Goal: Information Seeking & Learning: Check status

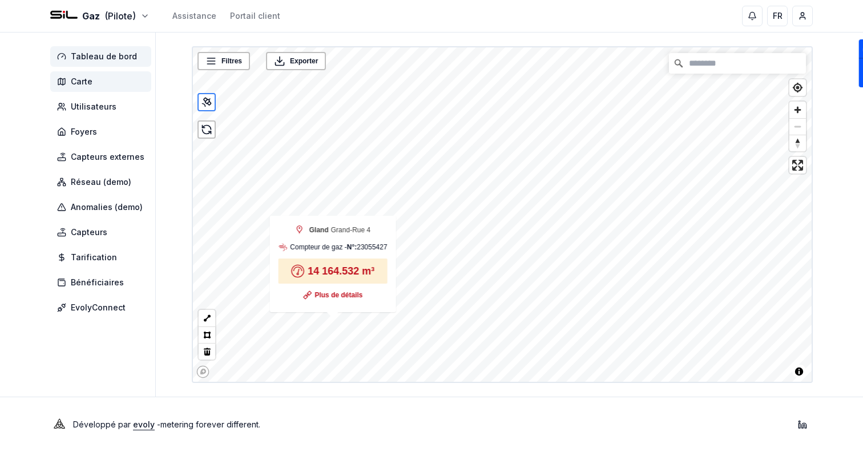
click at [100, 54] on span "Tableau de bord" at bounding box center [104, 56] width 66 height 11
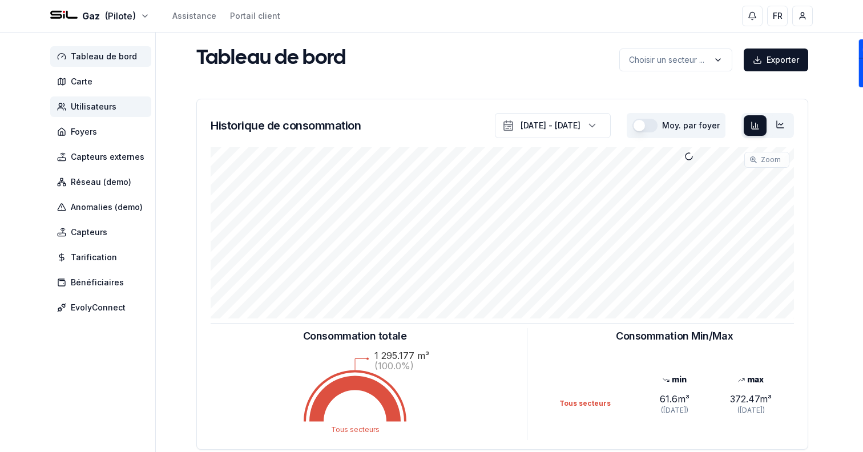
click at [119, 103] on span "Utilisateurs" at bounding box center [100, 106] width 101 height 21
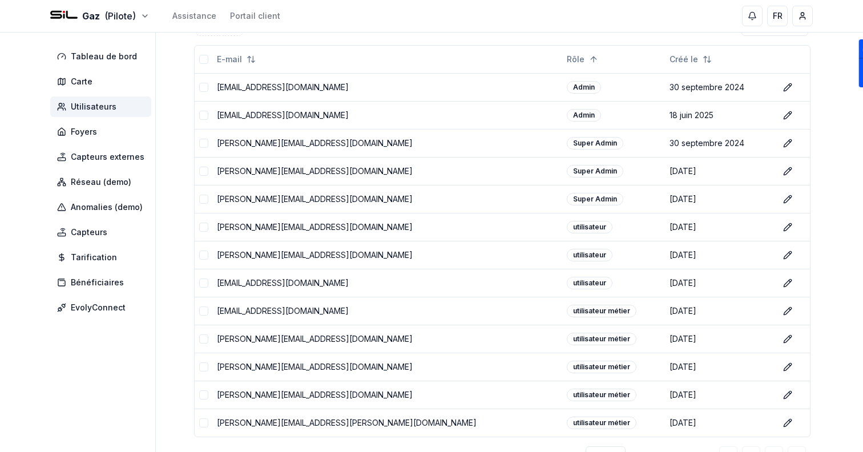
scroll to position [203, 0]
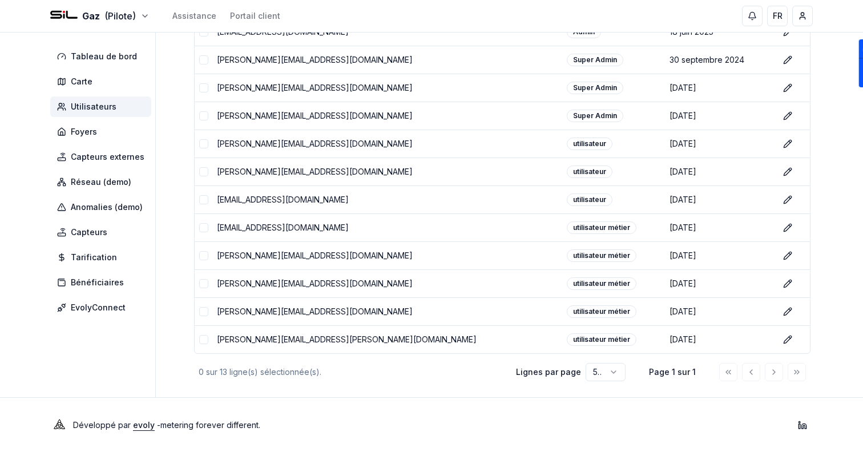
click at [598, 368] on html "Gaz (Pilote) Assistance Portail client FR Sami Tableau de bord Carte Utilisateu…" at bounding box center [431, 125] width 863 height 656
click at [447, 380] on html "Gaz (Pilote) Assistance Portail client FR Sami Tableau de bord Carte Utilisateu…" at bounding box center [431, 125] width 863 height 656
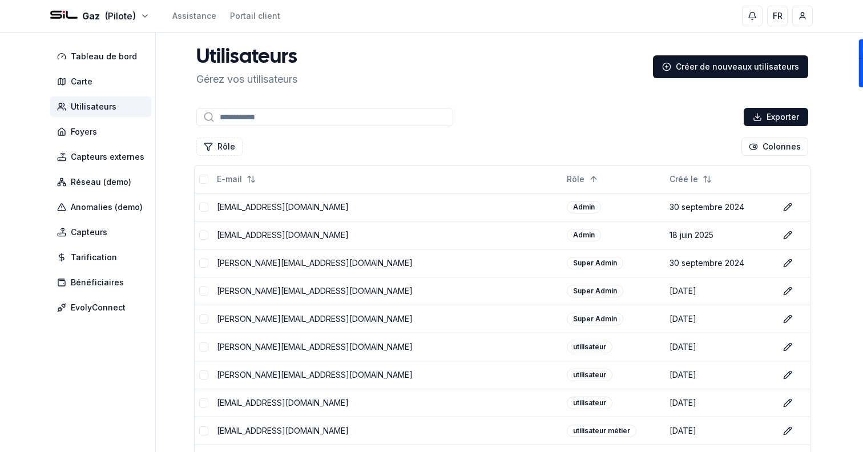
click at [318, 114] on input at bounding box center [324, 117] width 257 height 18
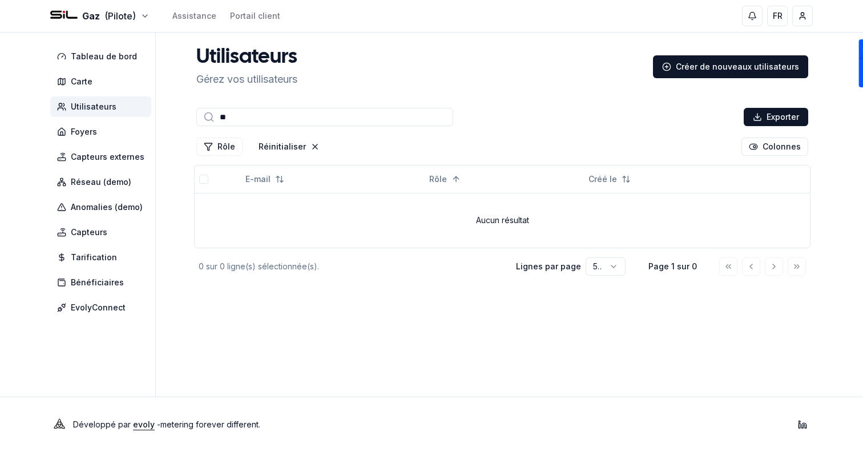
type input "*"
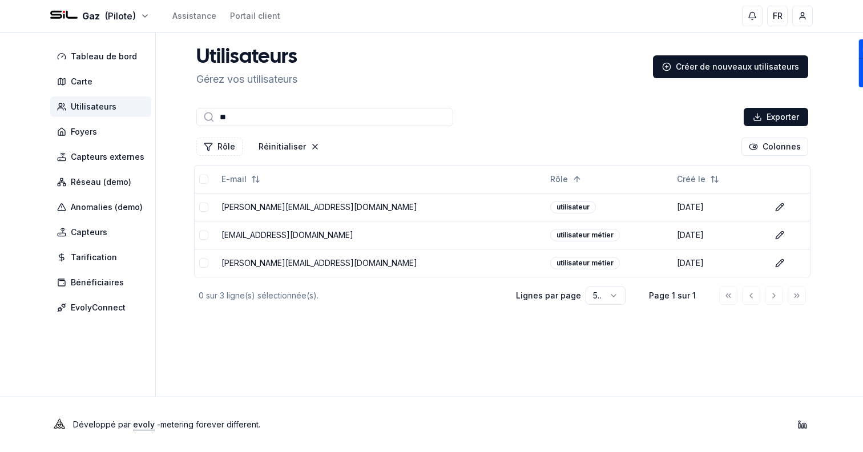
type input "*"
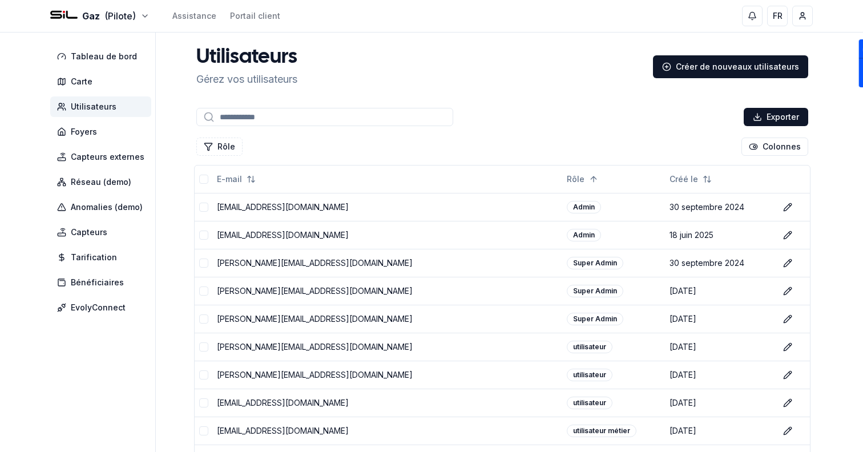
click at [501, 82] on div "Utilisateurs Gérez vos utilisateurs Créer de nouveaux utilisateurs" at bounding box center [502, 66] width 621 height 41
click at [60, 48] on span "Tableau de bord" at bounding box center [100, 56] width 101 height 21
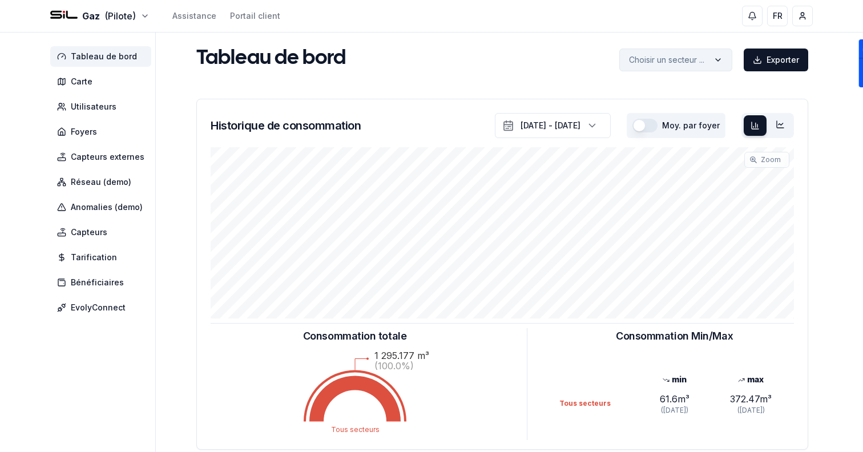
click at [683, 62] on html "Gaz (Pilote) Assistance Portail client FR Sami Tableau de bord Carte Utilisateu…" at bounding box center [431, 353] width 863 height 707
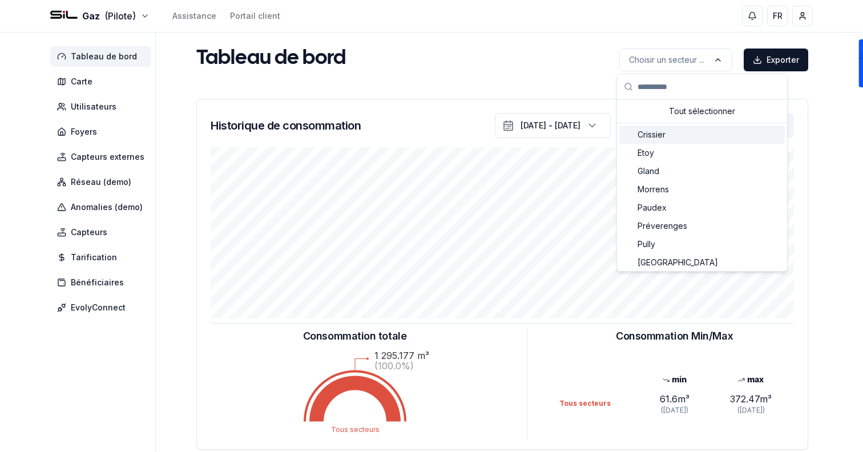
click at [683, 142] on div "Crissier" at bounding box center [703, 135] width 166 height 18
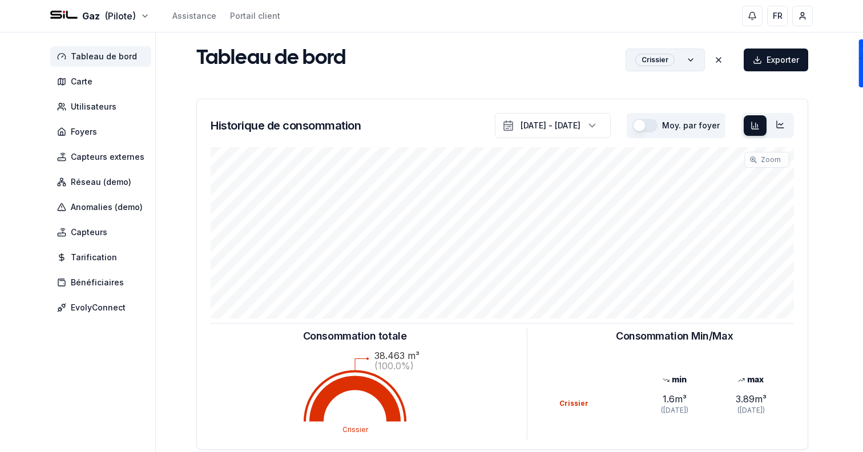
click at [687, 54] on html "Gaz (Pilote) Assistance Portail client FR Sami Tableau de bord Carte Utilisateu…" at bounding box center [431, 353] width 863 height 707
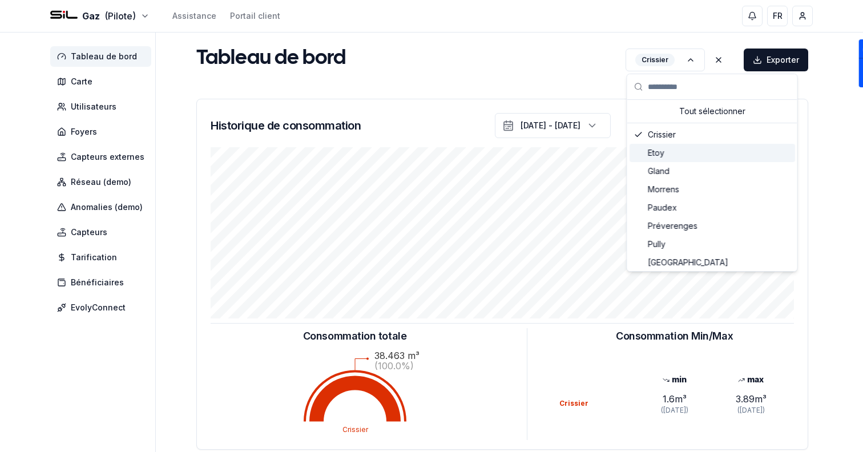
click at [670, 148] on div "Etoy" at bounding box center [713, 153] width 166 height 18
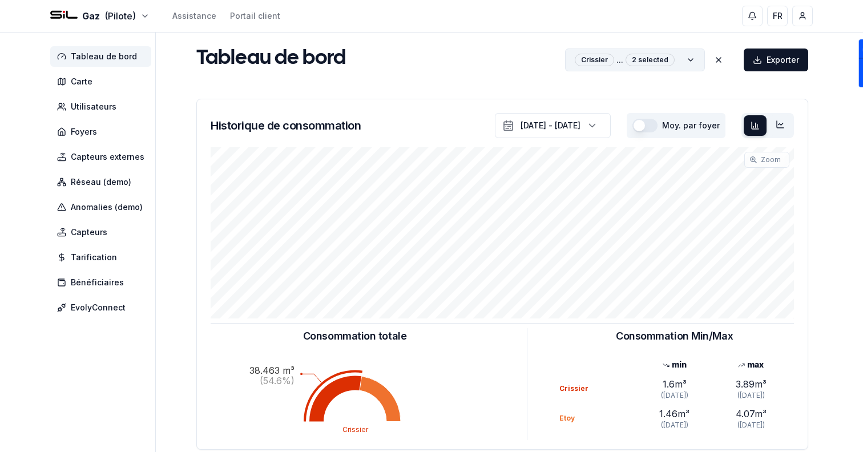
click at [664, 69] on html "Gaz (Pilote) Assistance Portail client FR Sami Tableau de bord Carte Utilisateu…" at bounding box center [431, 353] width 863 height 707
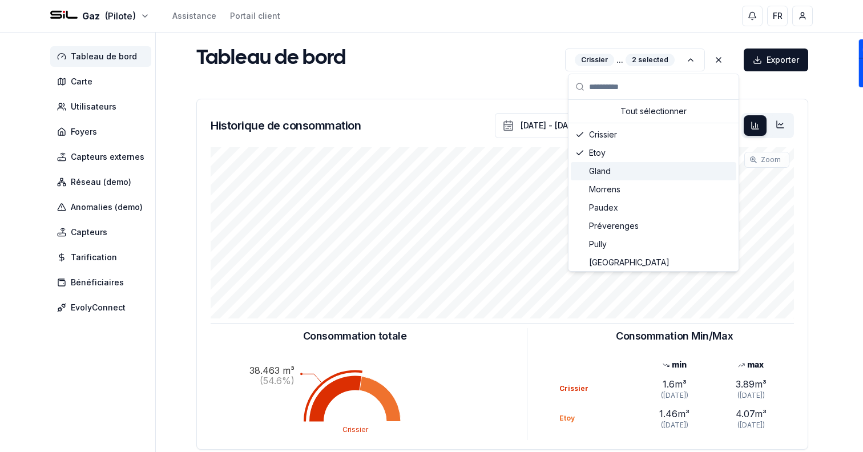
click at [643, 177] on div "Gland" at bounding box center [654, 171] width 166 height 18
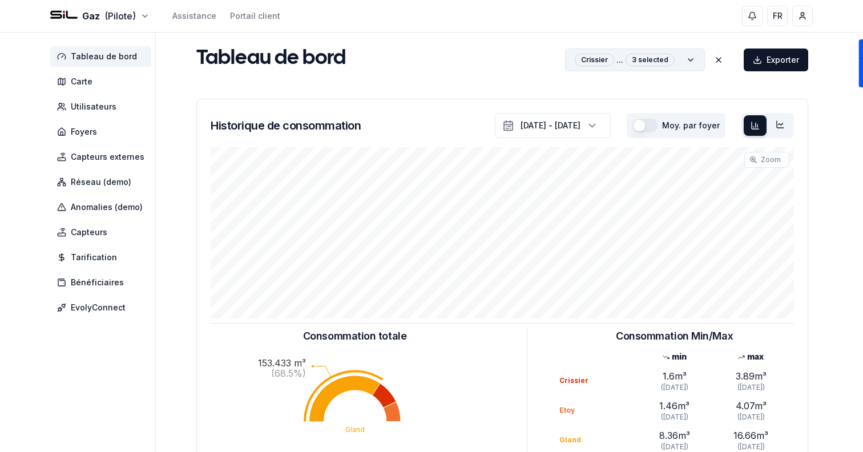
click at [658, 66] on html "Gaz (Pilote) Assistance Portail client FR Sami Tableau de bord Carte Utilisateu…" at bounding box center [431, 360] width 863 height 721
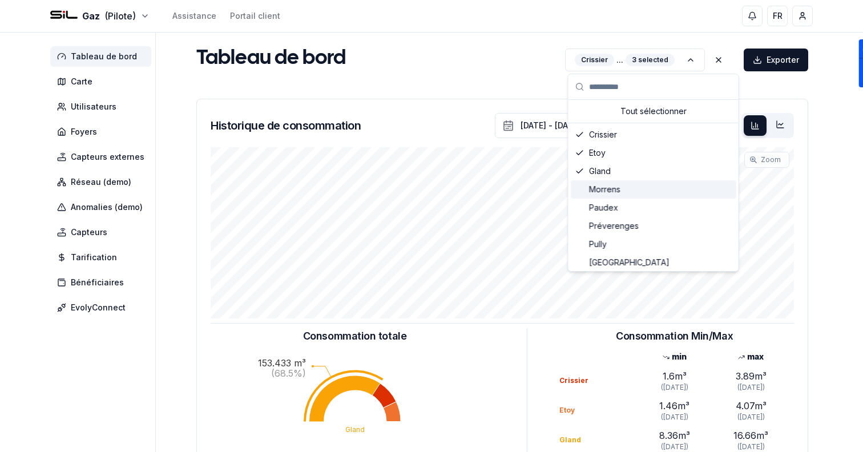
click at [662, 190] on div "Morrens" at bounding box center [654, 189] width 166 height 18
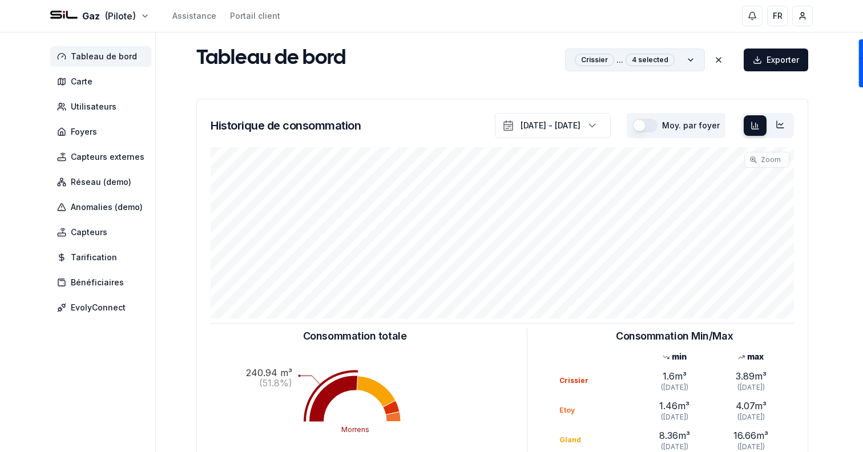
click at [684, 61] on html "Gaz (Pilote) Assistance Portail client FR Sami Tableau de bord Carte Utilisateu…" at bounding box center [431, 375] width 863 height 751
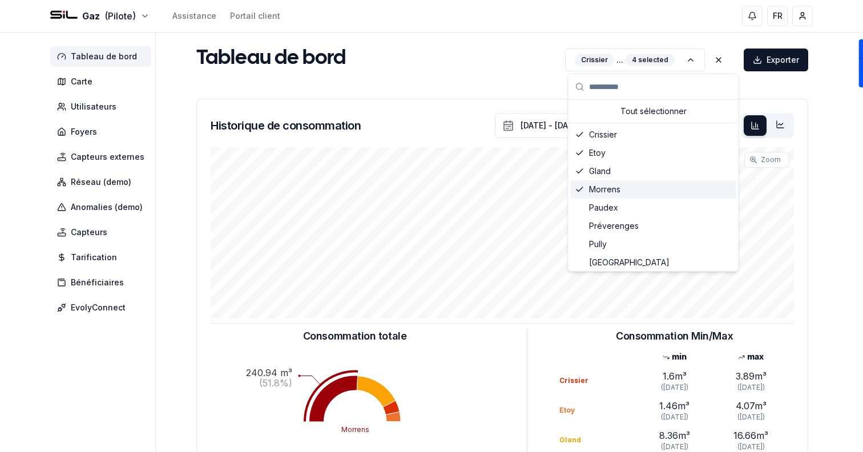
click at [665, 191] on div "Morrens" at bounding box center [654, 189] width 166 height 18
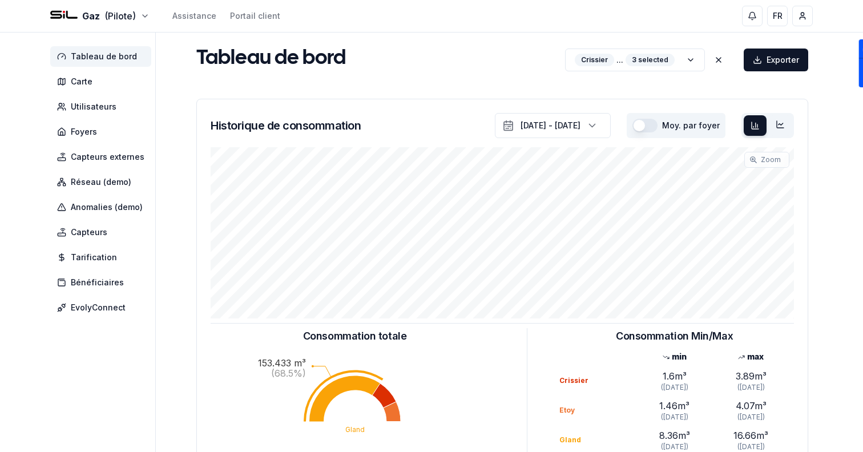
click at [502, 37] on main "Tableau de bord Crissier ... 3 selected Exporter Crissier ... 3 selected Histor…" at bounding box center [502, 349] width 621 height 633
click at [92, 87] on span "Carte" at bounding box center [100, 81] width 101 height 21
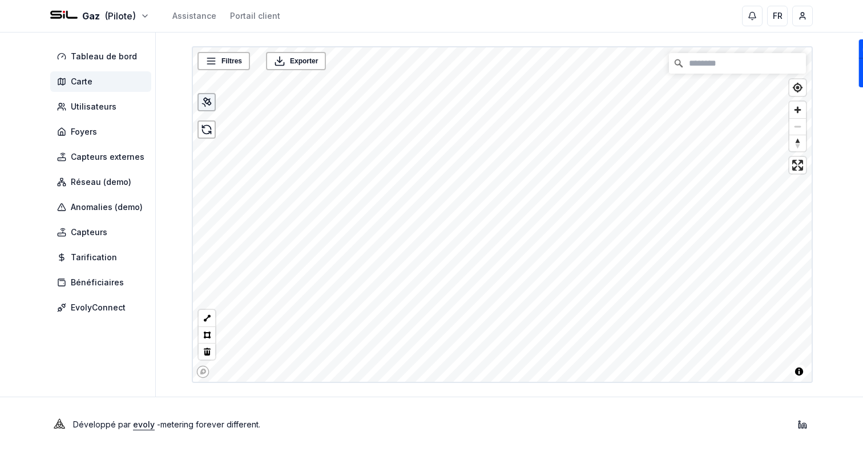
click at [210, 102] on icon at bounding box center [208, 103] width 3 height 3
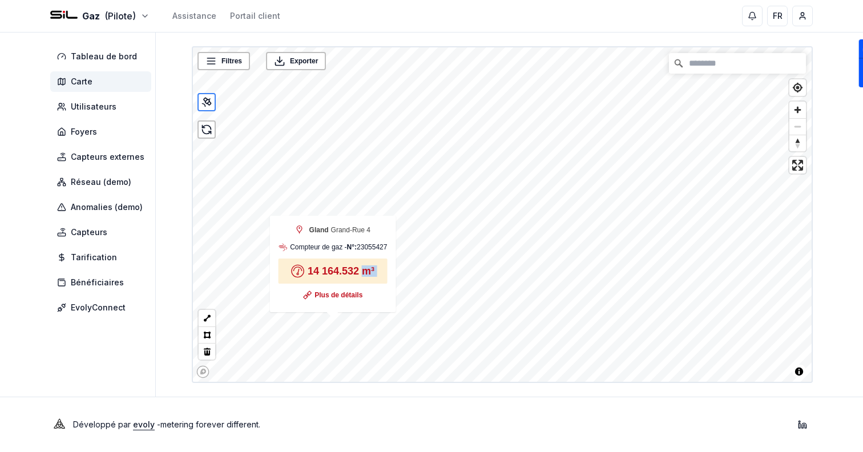
drag, startPoint x: 303, startPoint y: 270, endPoint x: 370, endPoint y: 284, distance: 68.8
click at [371, 284] on div "Gland Grand-Rue 4 Compteur de gaz - N°: 23055427 14 164.532 m³ Plus de détails" at bounding box center [333, 263] width 115 height 82
click at [345, 295] on link "Plus de détails" at bounding box center [339, 294] width 48 height 11
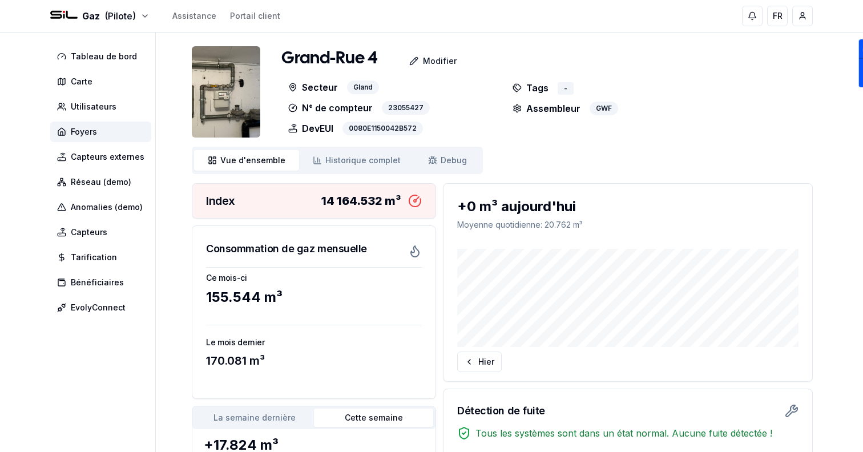
click at [221, 86] on img at bounding box center [226, 91] width 69 height 91
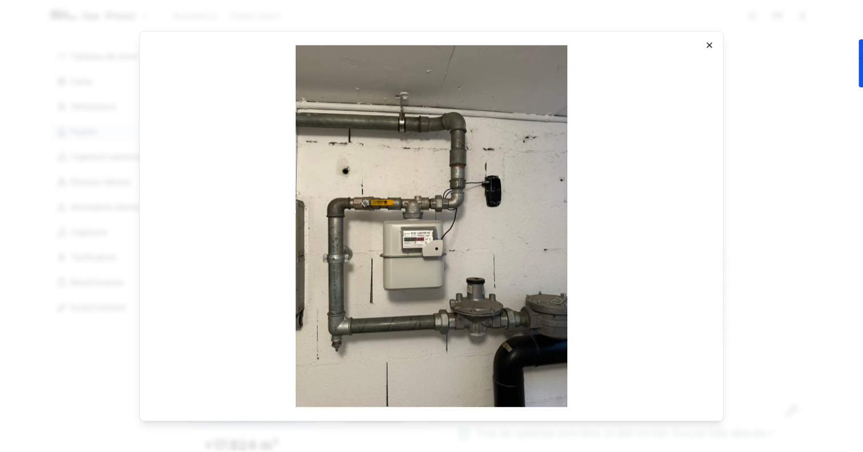
click at [710, 45] on icon "button" at bounding box center [709, 45] width 9 height 9
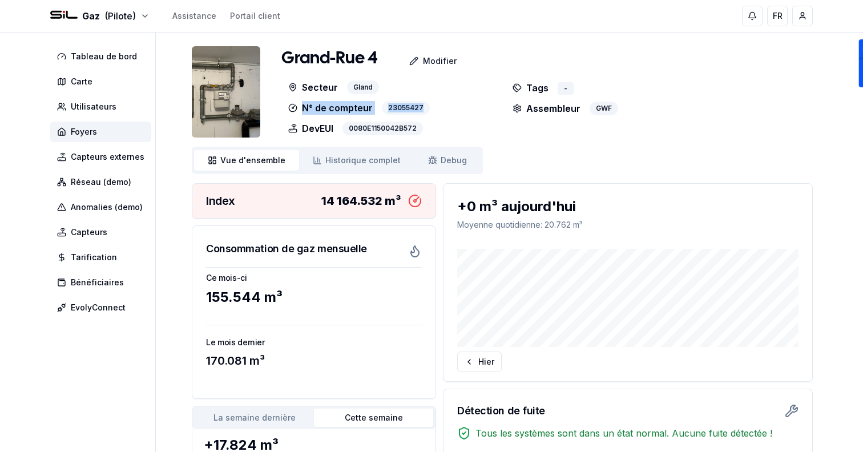
drag, startPoint x: 297, startPoint y: 107, endPoint x: 424, endPoint y: 111, distance: 127.4
click at [425, 111] on div "N° de compteur 23055427" at bounding box center [390, 108] width 218 height 14
drag, startPoint x: 418, startPoint y: 122, endPoint x: 416, endPoint y: 129, distance: 7.1
click at [416, 129] on div "0080E1150042B572" at bounding box center [383, 129] width 81 height 14
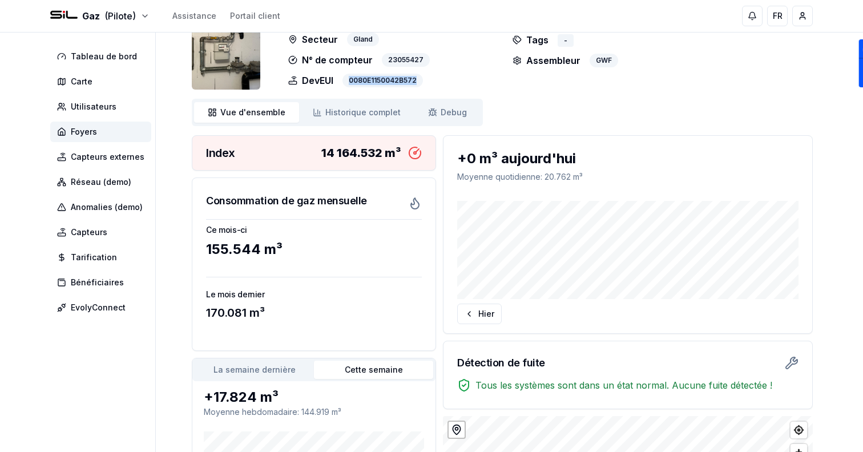
scroll to position [123, 0]
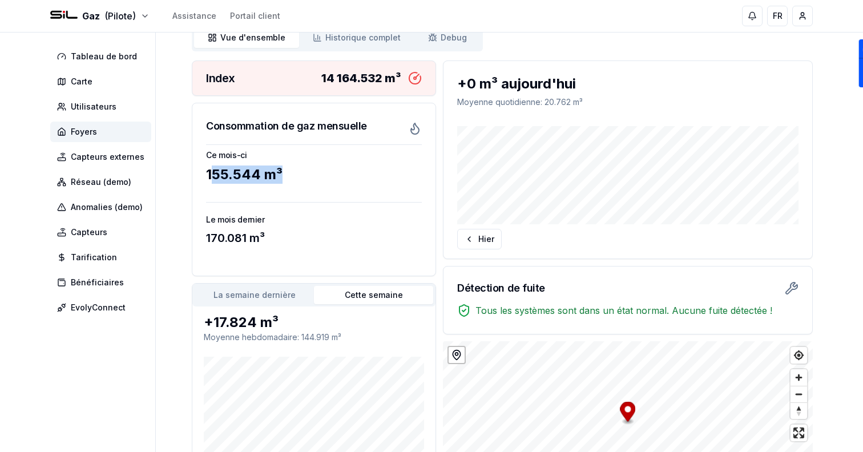
drag, startPoint x: 210, startPoint y: 177, endPoint x: 292, endPoint y: 177, distance: 82.8
click at [292, 177] on div "155.544 m³" at bounding box center [314, 175] width 216 height 18
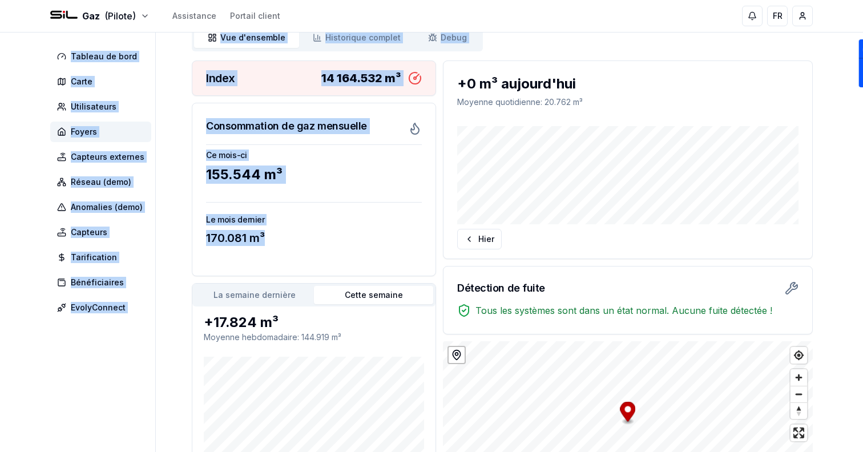
drag, startPoint x: 280, startPoint y: 239, endPoint x: 170, endPoint y: 238, distance: 110.2
click at [170, 238] on div "Tableau de bord Carte Utilisateurs Foyers Capteurs externes Réseau (demo) Anoma…" at bounding box center [431, 212] width 799 height 605
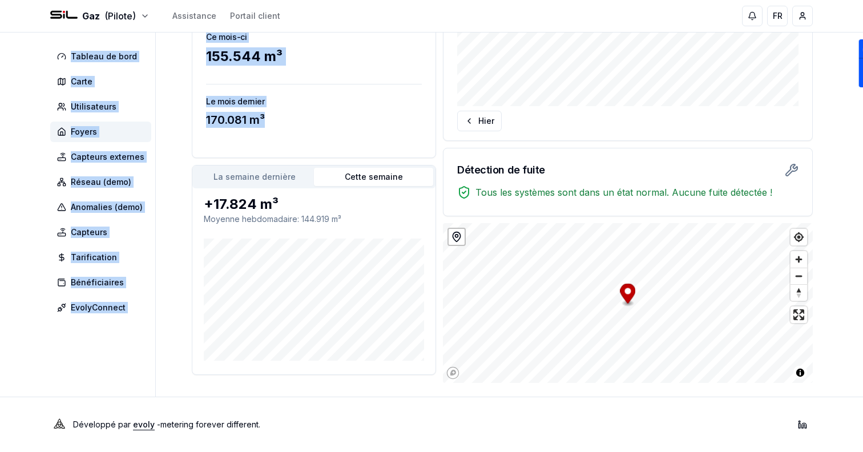
scroll to position [237, 0]
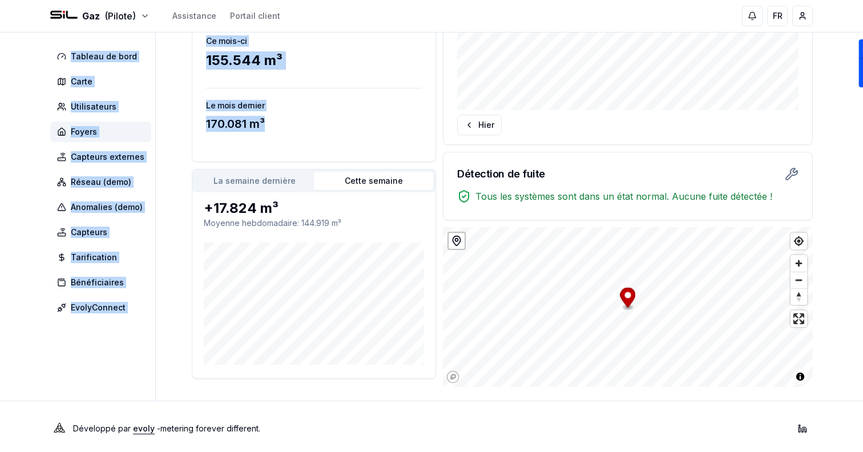
click at [278, 148] on div "Ce mois-ci 155.544 m³ Le mois dernier 170.081 m³" at bounding box center [313, 95] width 243 height 131
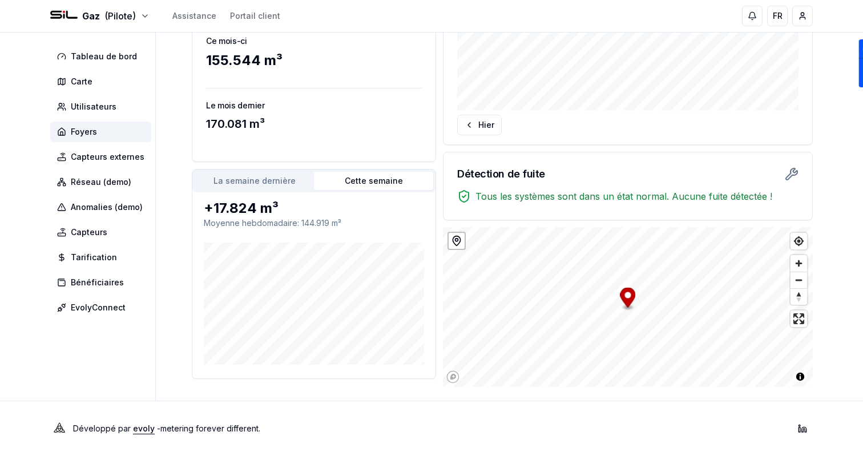
scroll to position [0, 0]
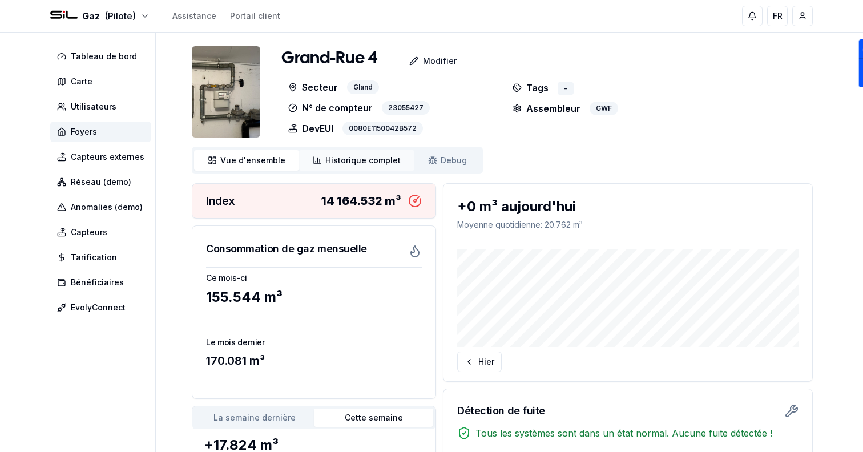
click at [380, 167] on link "Historique complet Historique" at bounding box center [356, 160] width 115 height 21
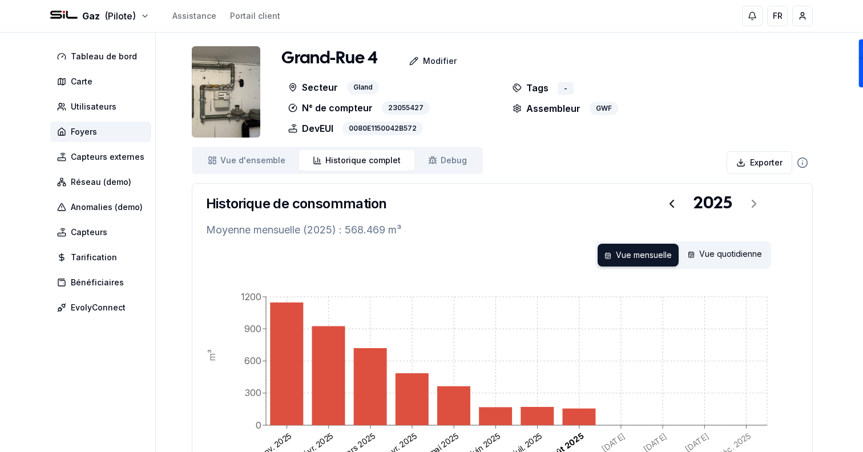
scroll to position [52, 0]
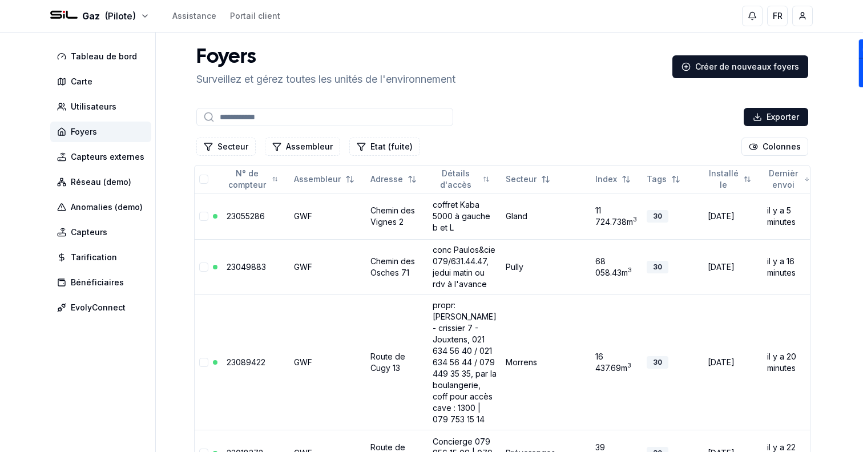
scroll to position [29, 0]
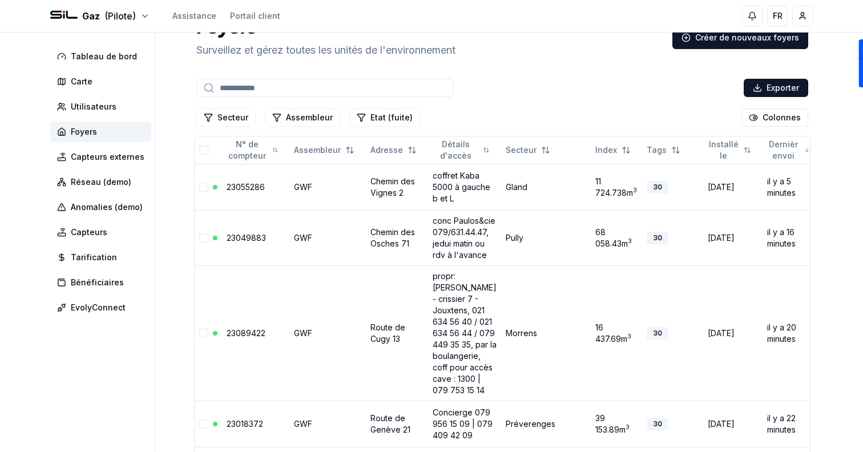
click at [128, 31] on div "Gaz (Pilote) Assistance Portail client FR [PERSON_NAME]" at bounding box center [431, 16] width 799 height 32
click at [126, 24] on div "Gaz (Pilote) Assistance Portail client FR [PERSON_NAME]" at bounding box center [431, 16] width 799 height 32
click at [113, 15] on html "Gaz (Pilote) Assistance Portail client FR Sami Tableau de bord Carte Utilisateu…" at bounding box center [431, 440] width 863 height 938
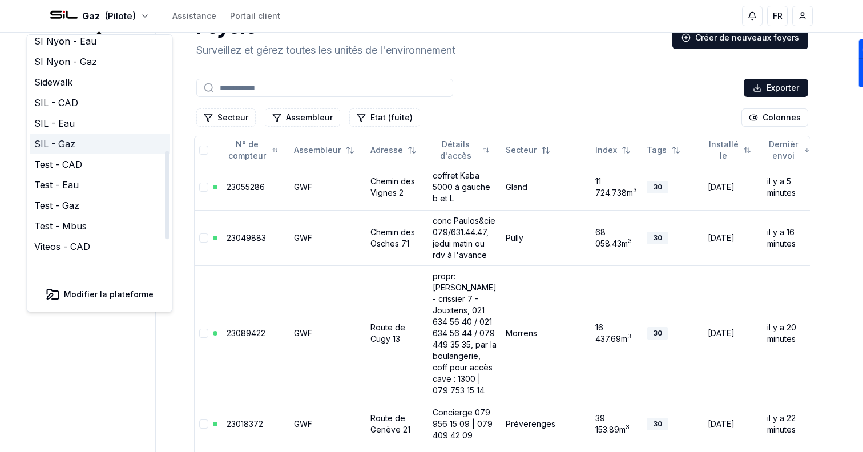
scroll to position [286, 0]
click at [86, 94] on link "SIL - CAD" at bounding box center [100, 104] width 140 height 21
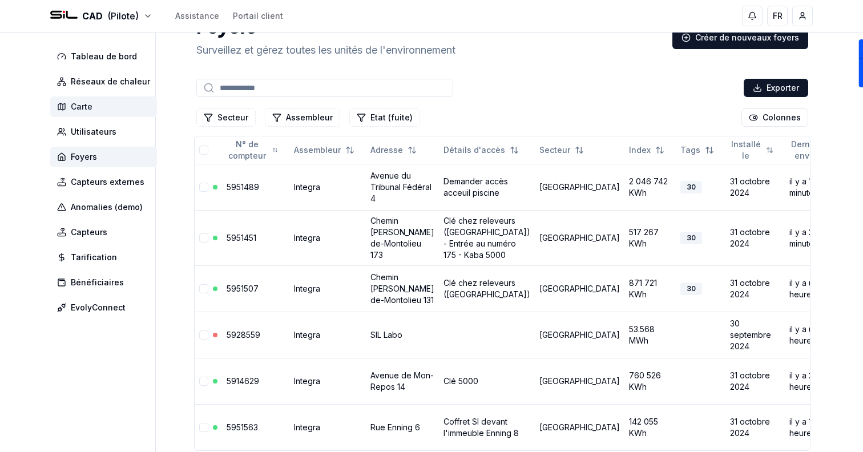
click at [128, 114] on span "Carte" at bounding box center [103, 106] width 107 height 21
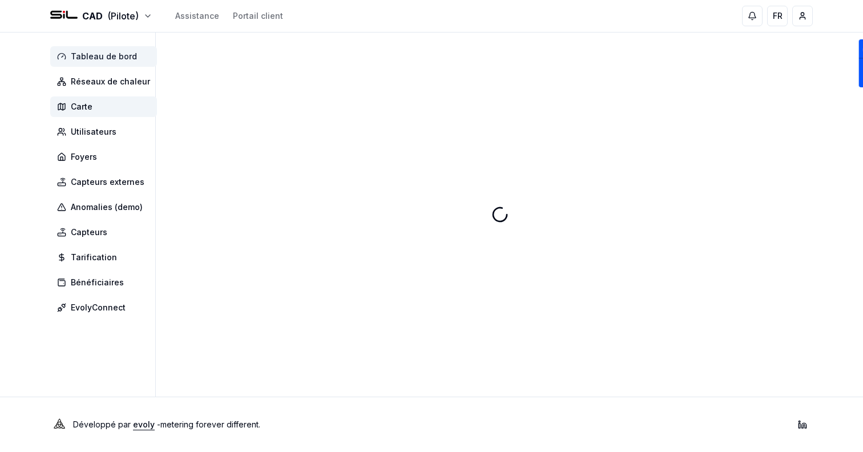
click at [96, 62] on span "Tableau de bord" at bounding box center [104, 56] width 66 height 11
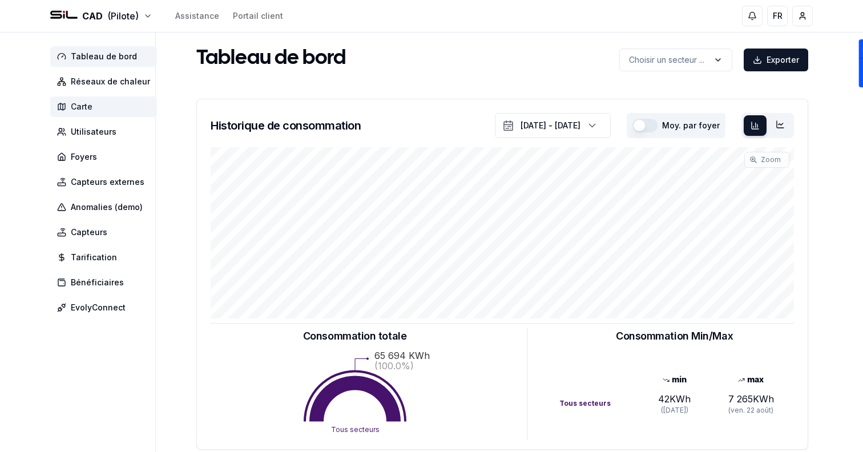
click at [90, 108] on span "Carte" at bounding box center [82, 106] width 22 height 11
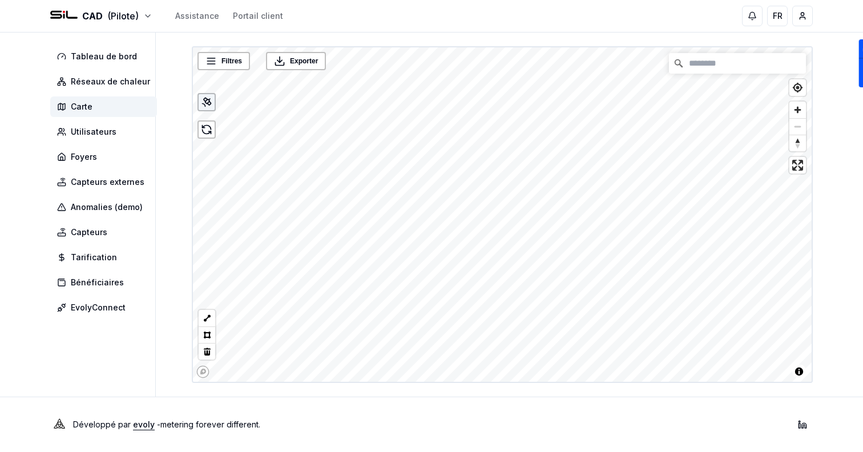
click at [203, 102] on icon at bounding box center [206, 101] width 11 height 11
click at [88, 156] on span "Foyers" at bounding box center [84, 156] width 26 height 11
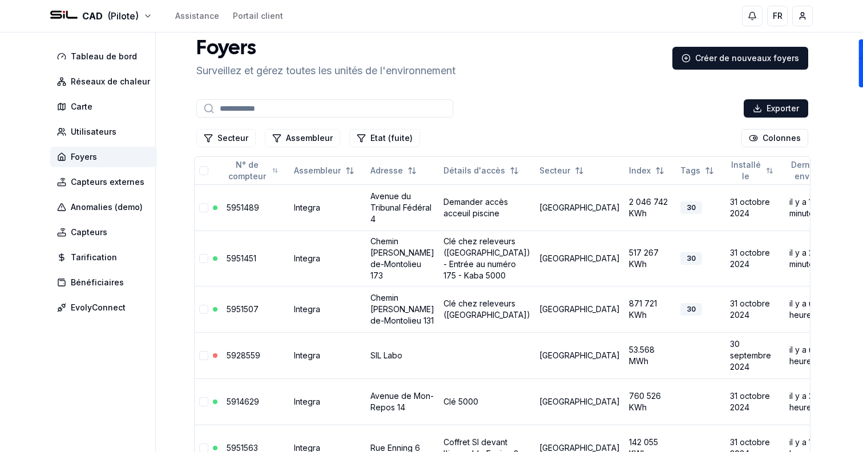
scroll to position [8, 0]
click at [776, 144] on html "CAD (Pilote) Assistance Portail client FR Sami Tableau de bord Réseaux de chale…" at bounding box center [431, 281] width 863 height 579
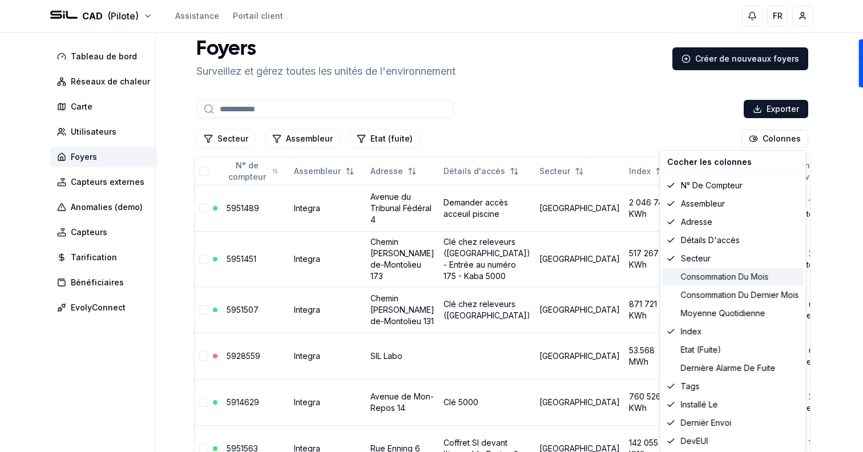
click at [734, 274] on div "Consommation du mois" at bounding box center [733, 277] width 141 height 18
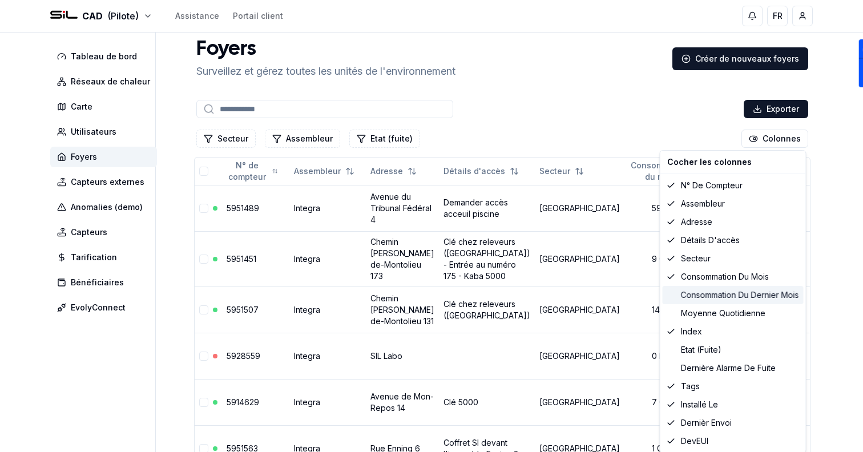
click at [738, 293] on div "Consommation du dernier mois" at bounding box center [733, 295] width 141 height 18
click at [737, 293] on div "Consommation du dernier mois" at bounding box center [733, 295] width 141 height 18
click at [725, 278] on div "Consommation du mois" at bounding box center [733, 277] width 141 height 18
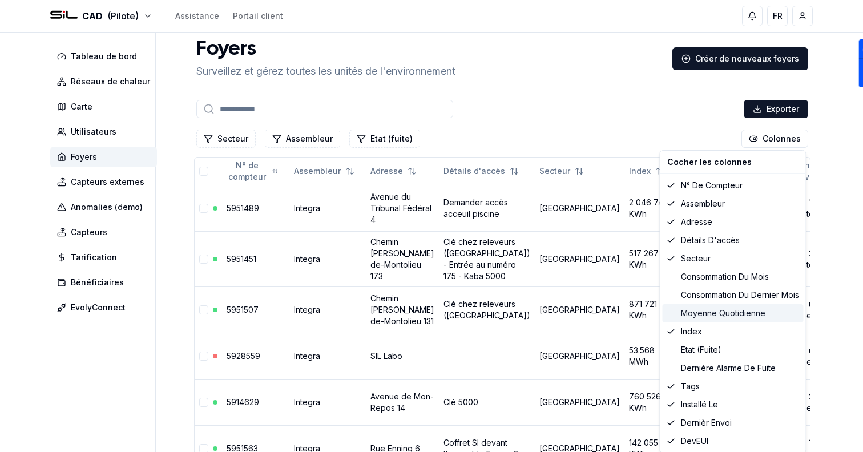
click at [735, 315] on div "Moyenne quotidienne" at bounding box center [733, 313] width 141 height 18
click at [736, 315] on div "Moyenne quotidienne" at bounding box center [733, 313] width 141 height 18
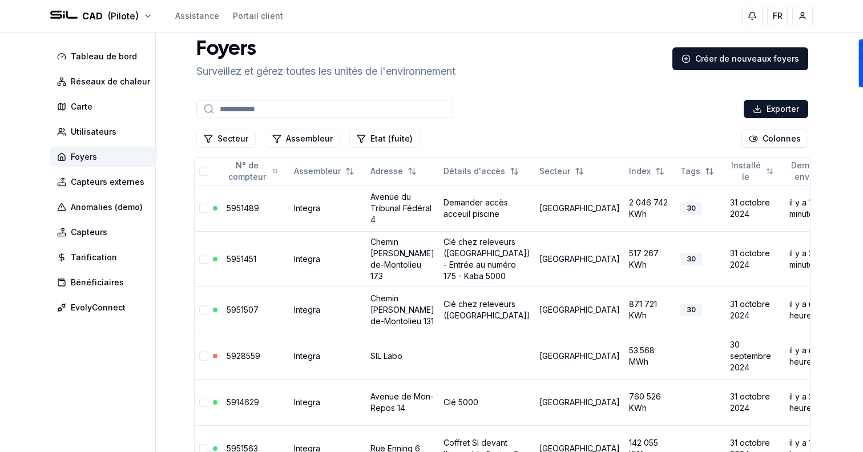
click at [528, 110] on html "CAD (Pilote) Assistance Portail client FR Sami Tableau de bord Réseaux de chale…" at bounding box center [431, 281] width 863 height 579
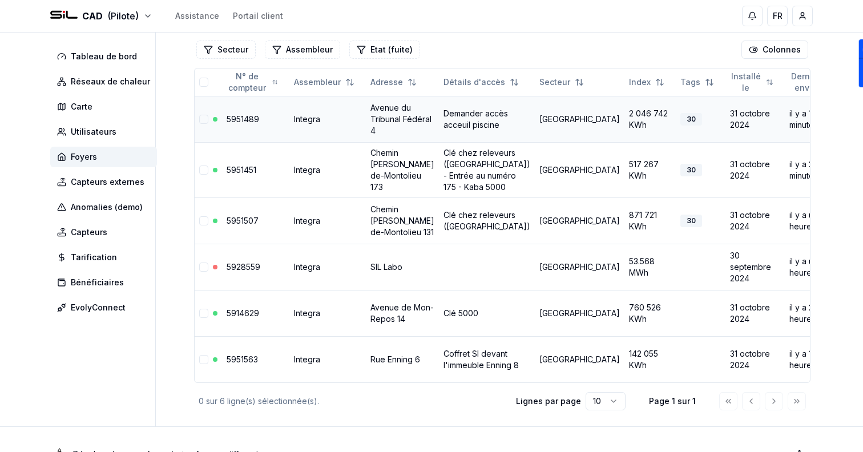
scroll to position [98, 0]
click at [392, 130] on link "Avenue du Tribunal Fédéral 4" at bounding box center [401, 118] width 61 height 33
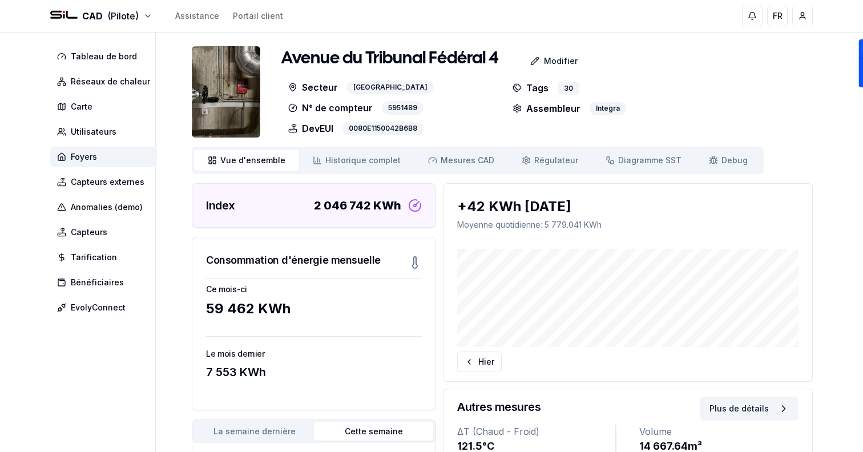
click at [225, 81] on img at bounding box center [226, 91] width 69 height 91
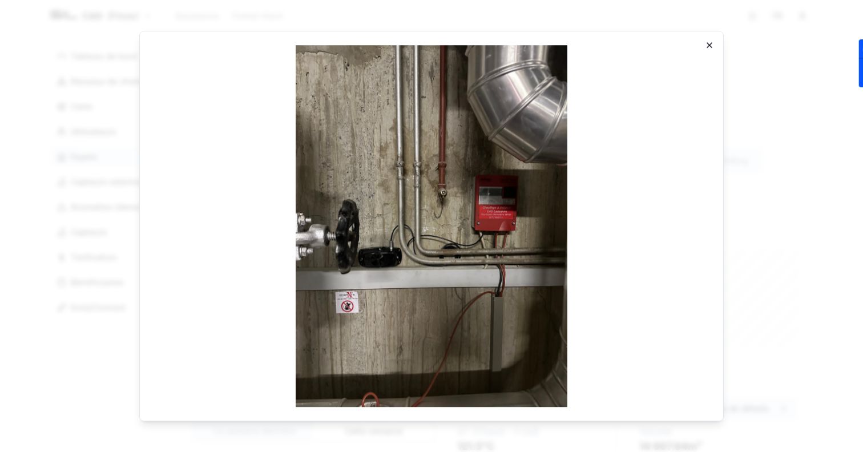
click at [710, 47] on icon "button" at bounding box center [709, 45] width 9 height 9
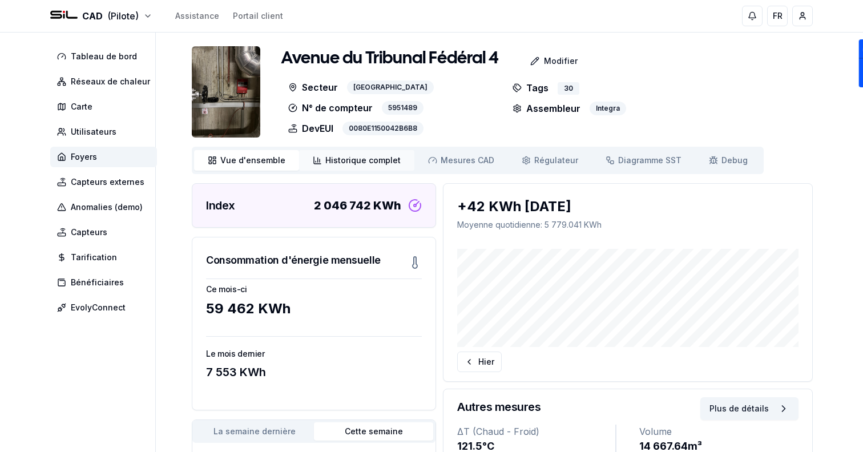
click at [334, 155] on span "Historique complet" at bounding box center [362, 160] width 75 height 11
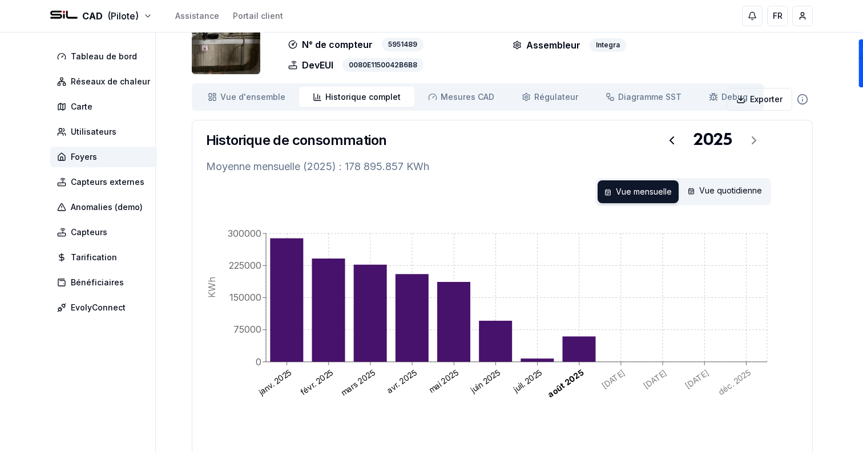
scroll to position [60, 0]
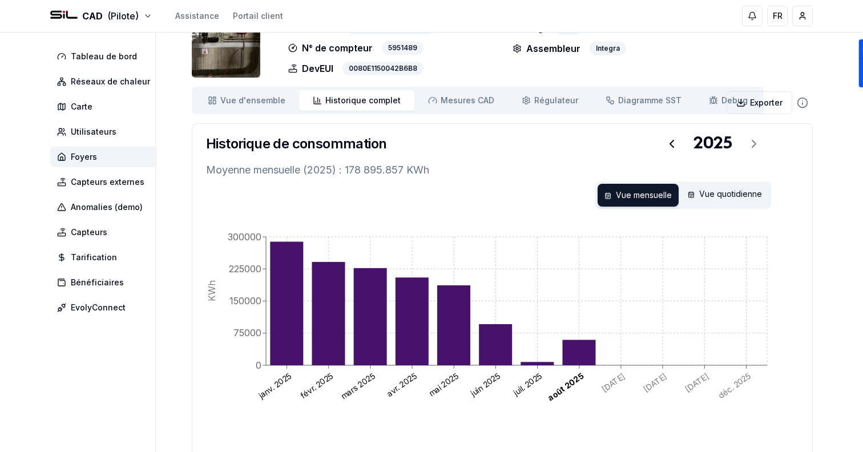
click at [454, 106] on link "Mesures CAD Mes. CAD" at bounding box center [462, 100] width 94 height 21
